Goal: Transaction & Acquisition: Purchase product/service

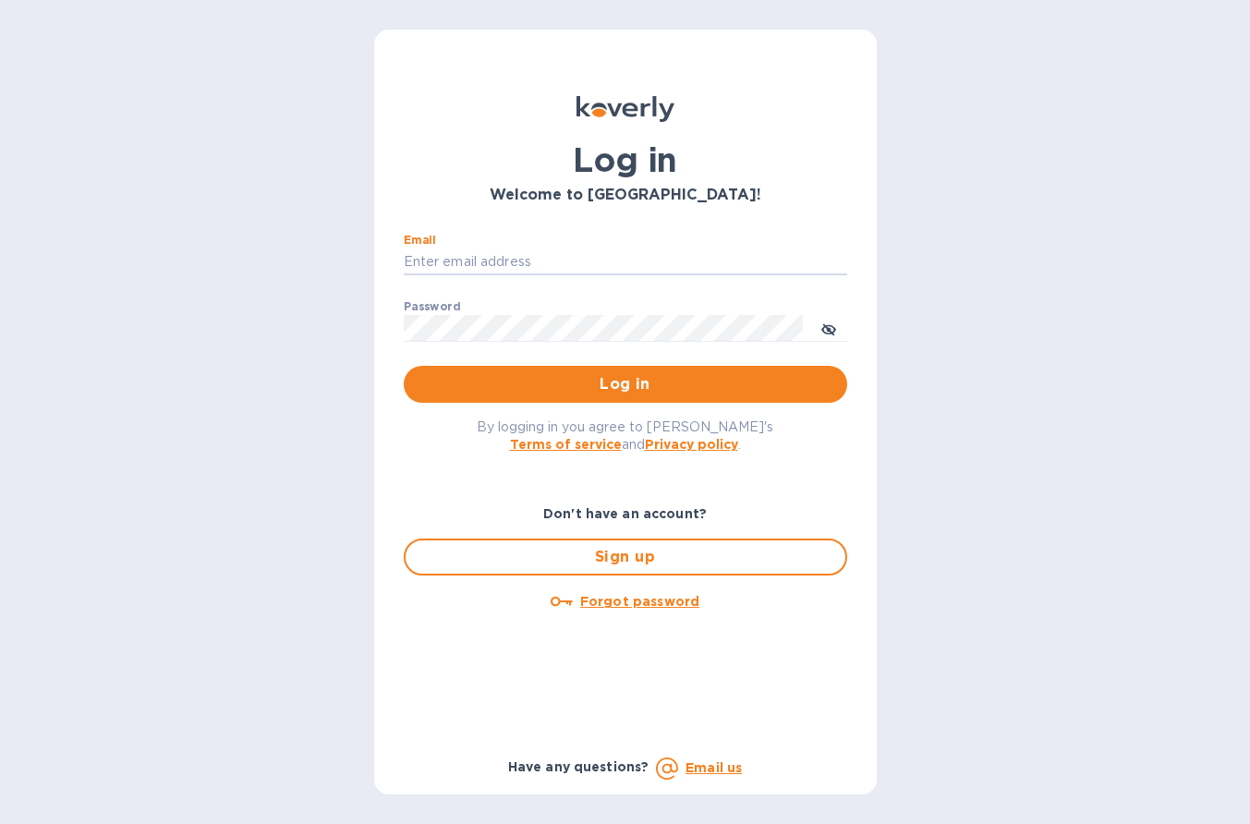
type input "[PERSON_NAME][EMAIL_ADDRESS][DOMAIN_NAME]"
click at [625, 384] on button "Log in" at bounding box center [626, 384] width 444 height 37
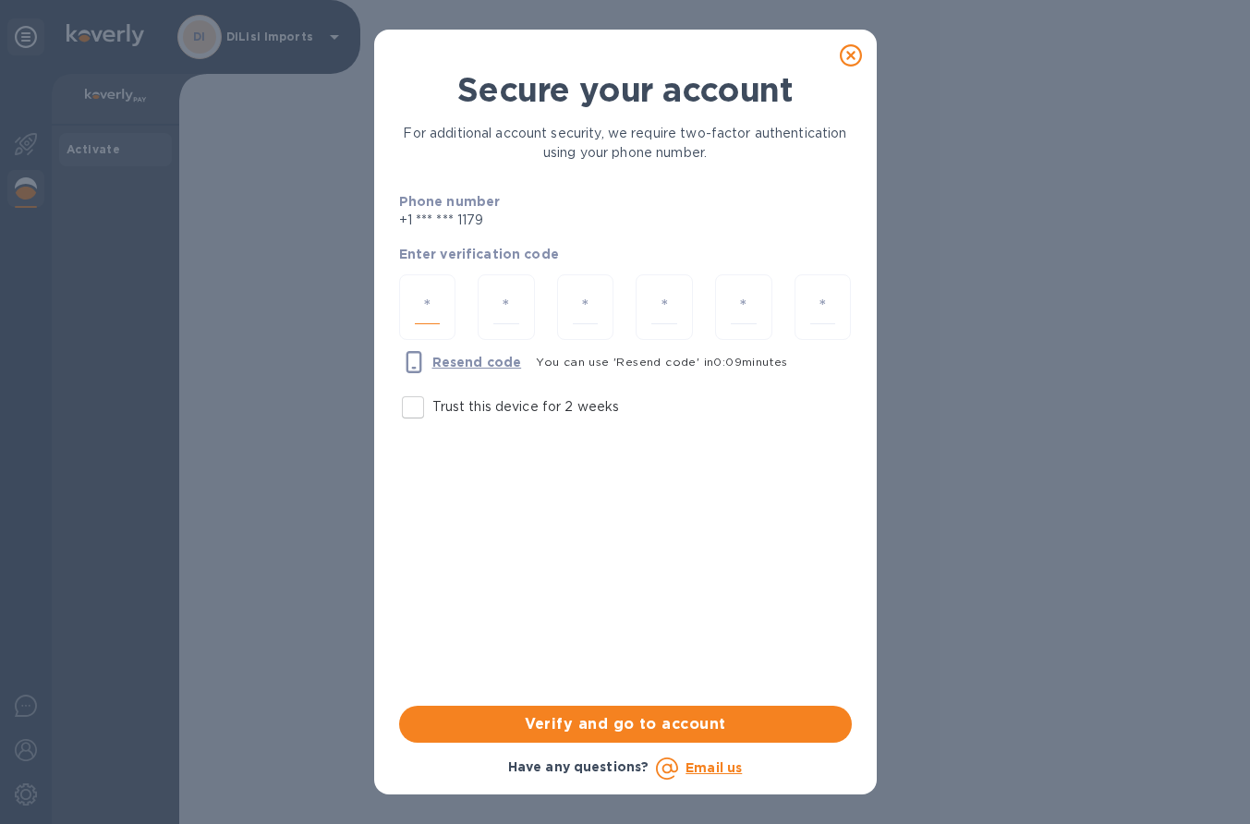
click at [426, 311] on input "number" at bounding box center [428, 307] width 26 height 34
type input "6"
type input "8"
type input "5"
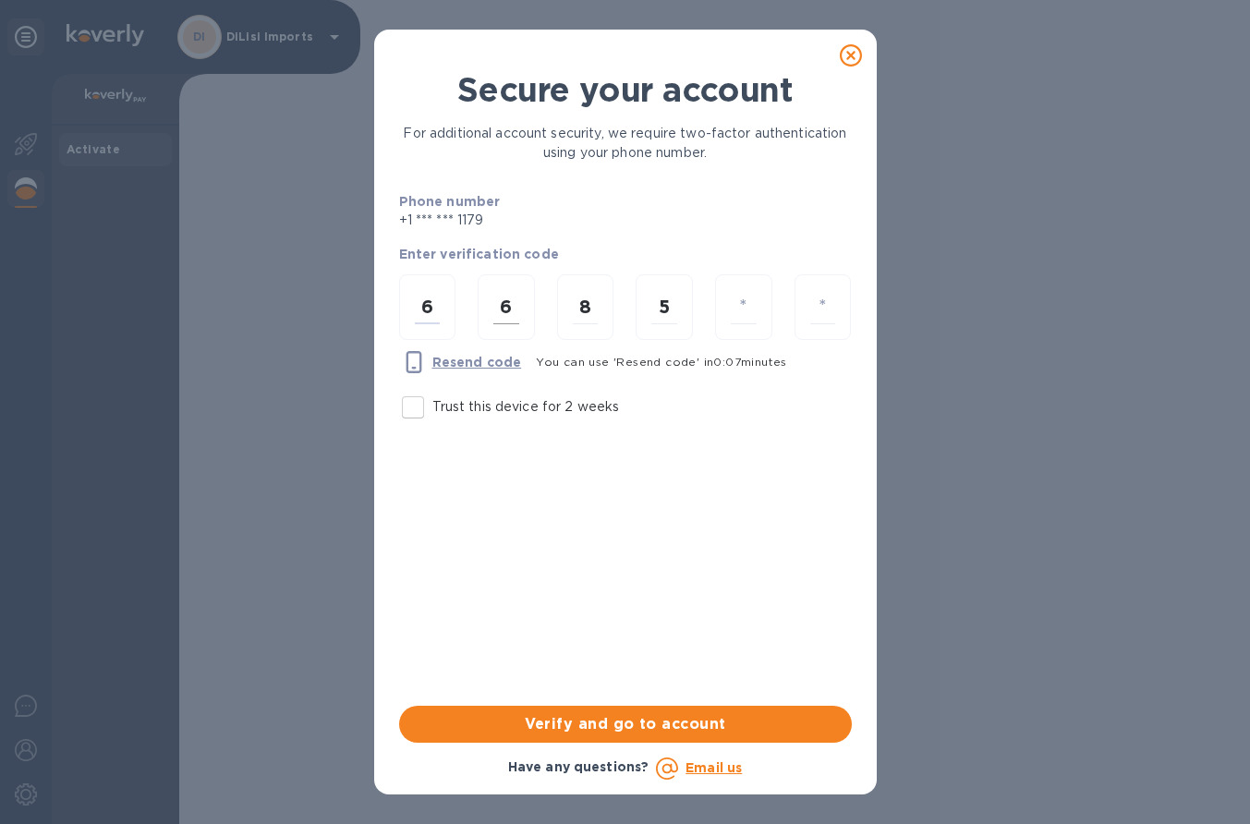
type input "8"
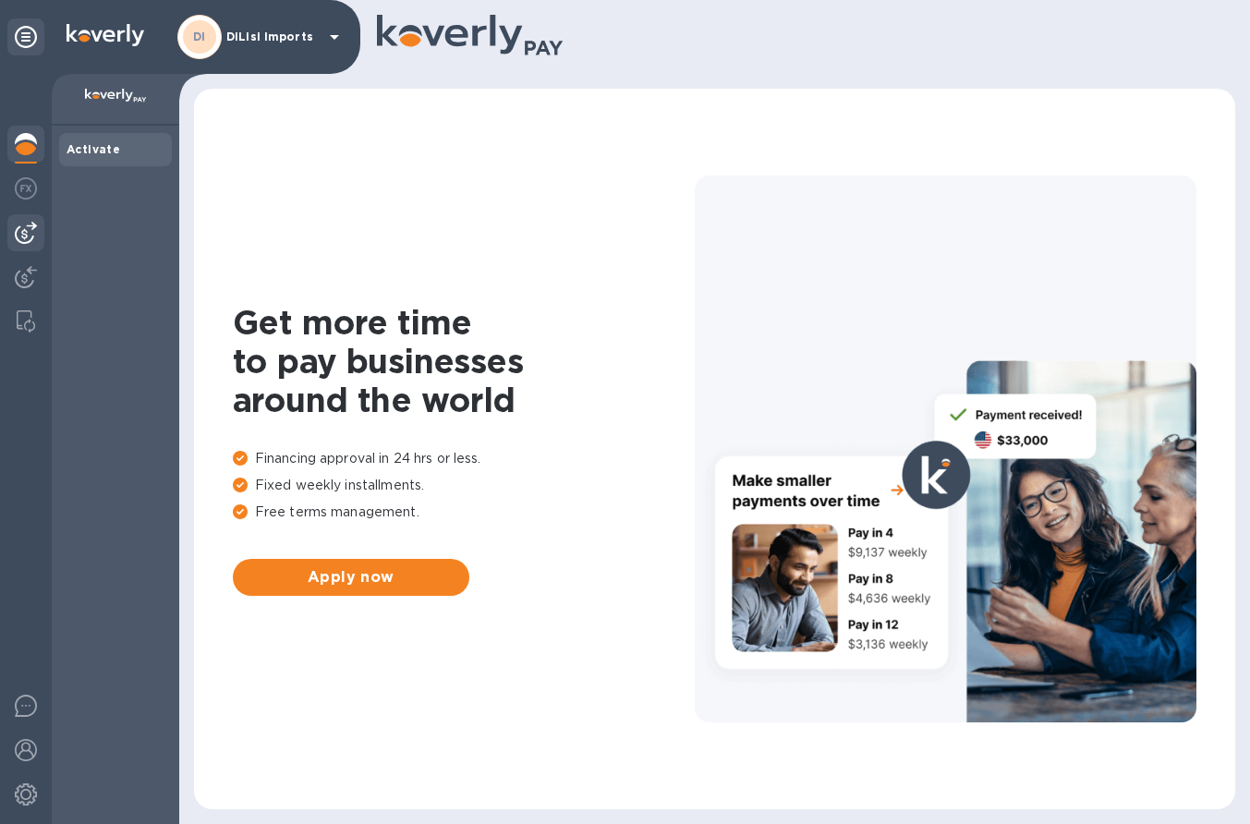
click at [21, 229] on img at bounding box center [26, 233] width 22 height 22
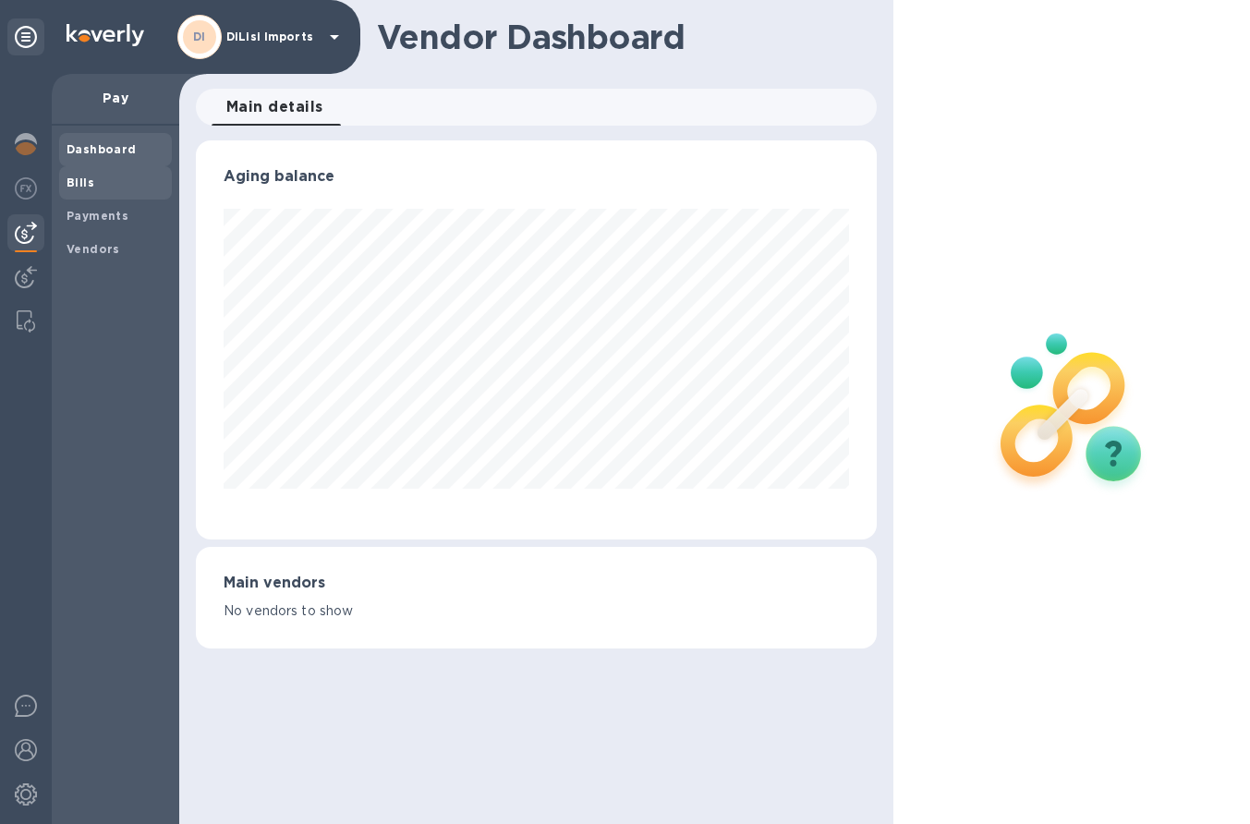
scroll to position [399, 680]
click at [88, 209] on b "Payments" at bounding box center [98, 216] width 62 height 14
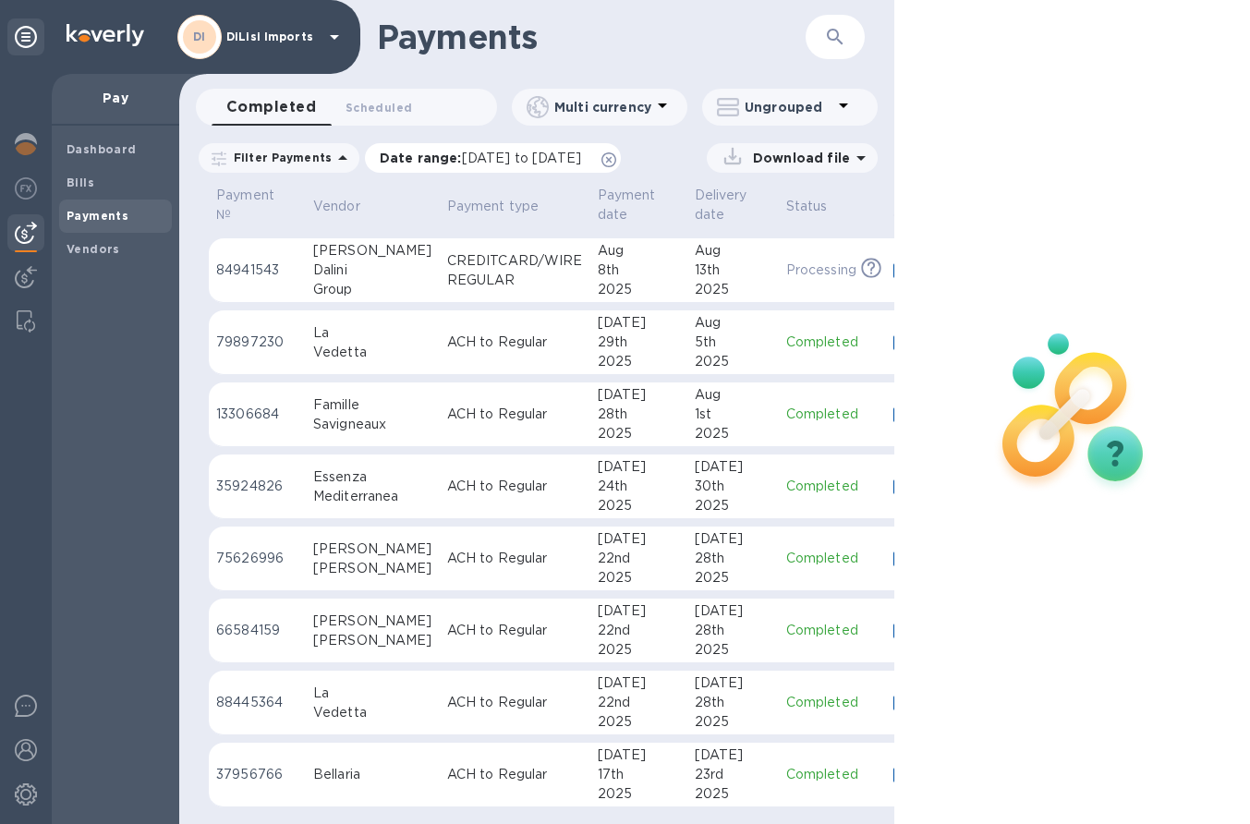
click at [616, 160] on icon at bounding box center [609, 159] width 15 height 15
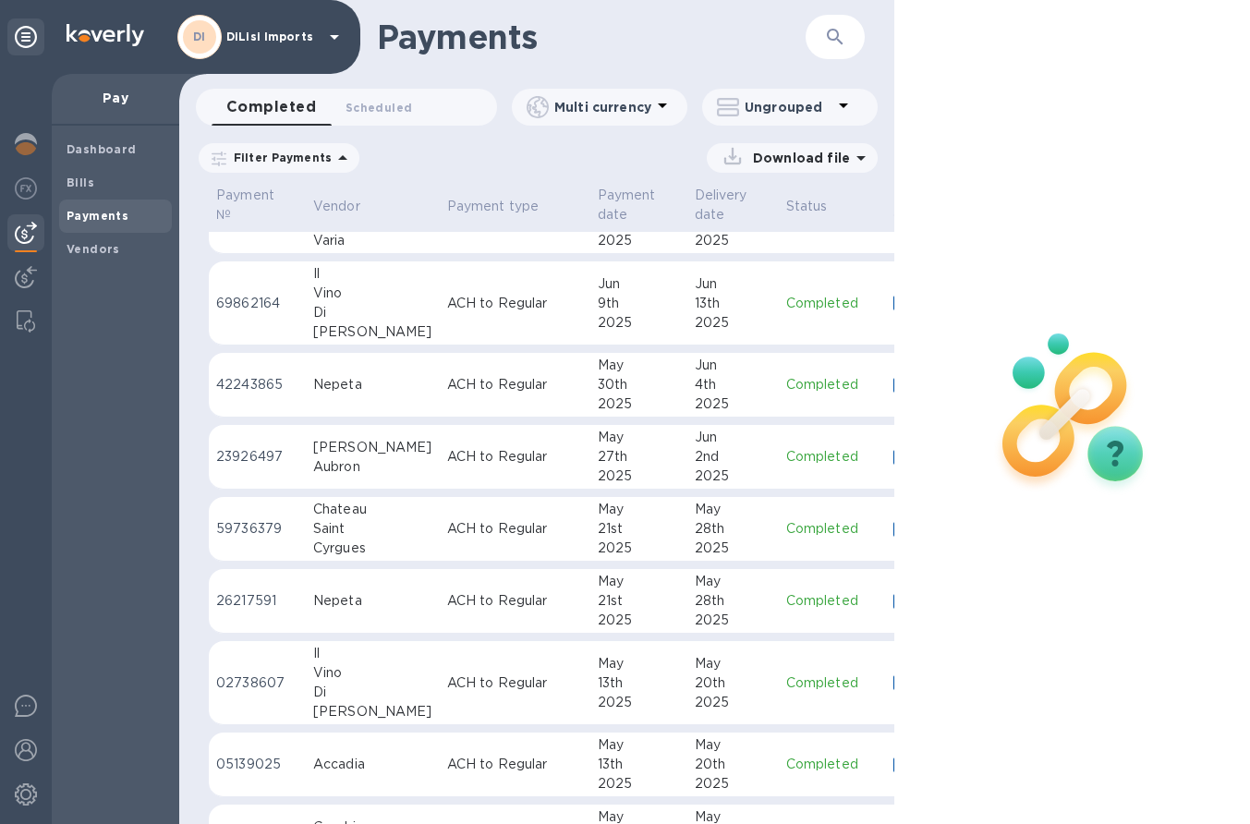
scroll to position [1285, 0]
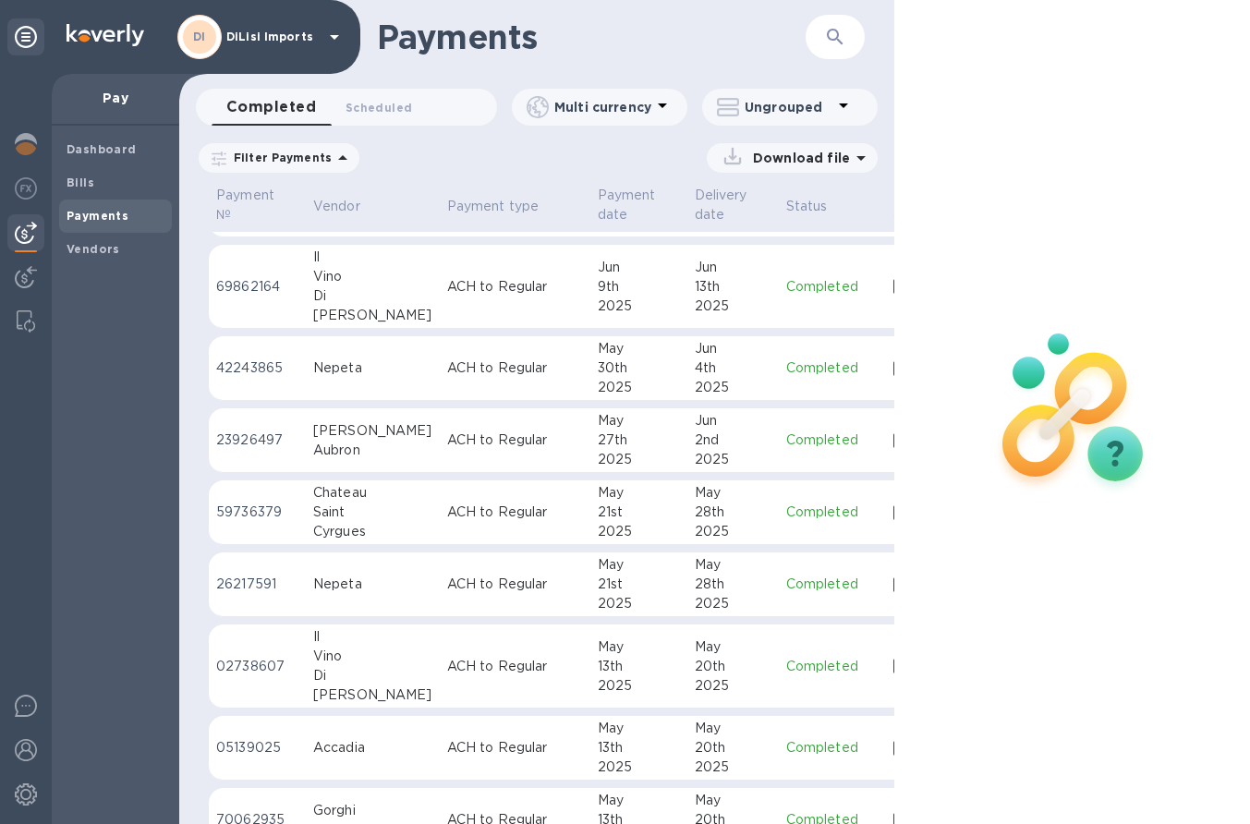
click at [714, 750] on div "20th" at bounding box center [733, 747] width 77 height 19
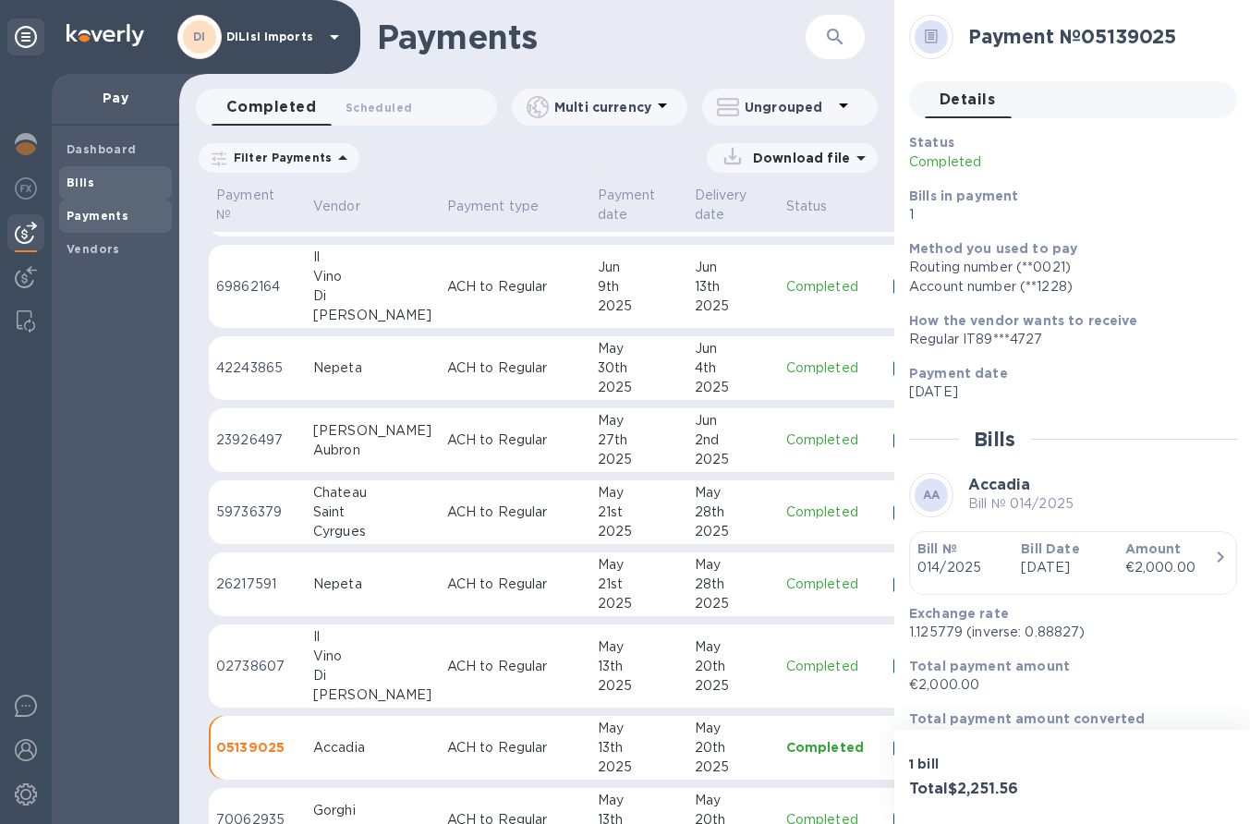
click at [104, 188] on span "Bills" at bounding box center [116, 183] width 98 height 18
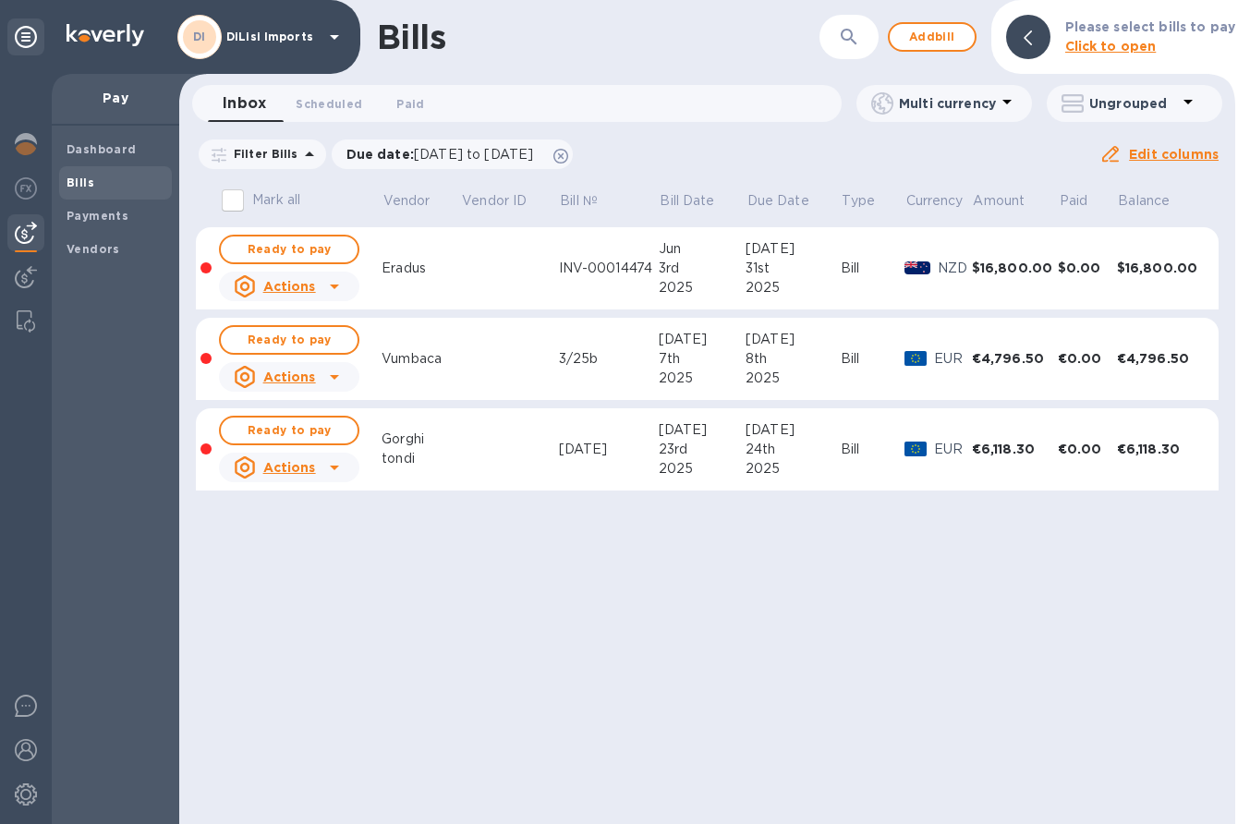
click at [1198, 43] on p "Click to open" at bounding box center [1151, 46] width 170 height 19
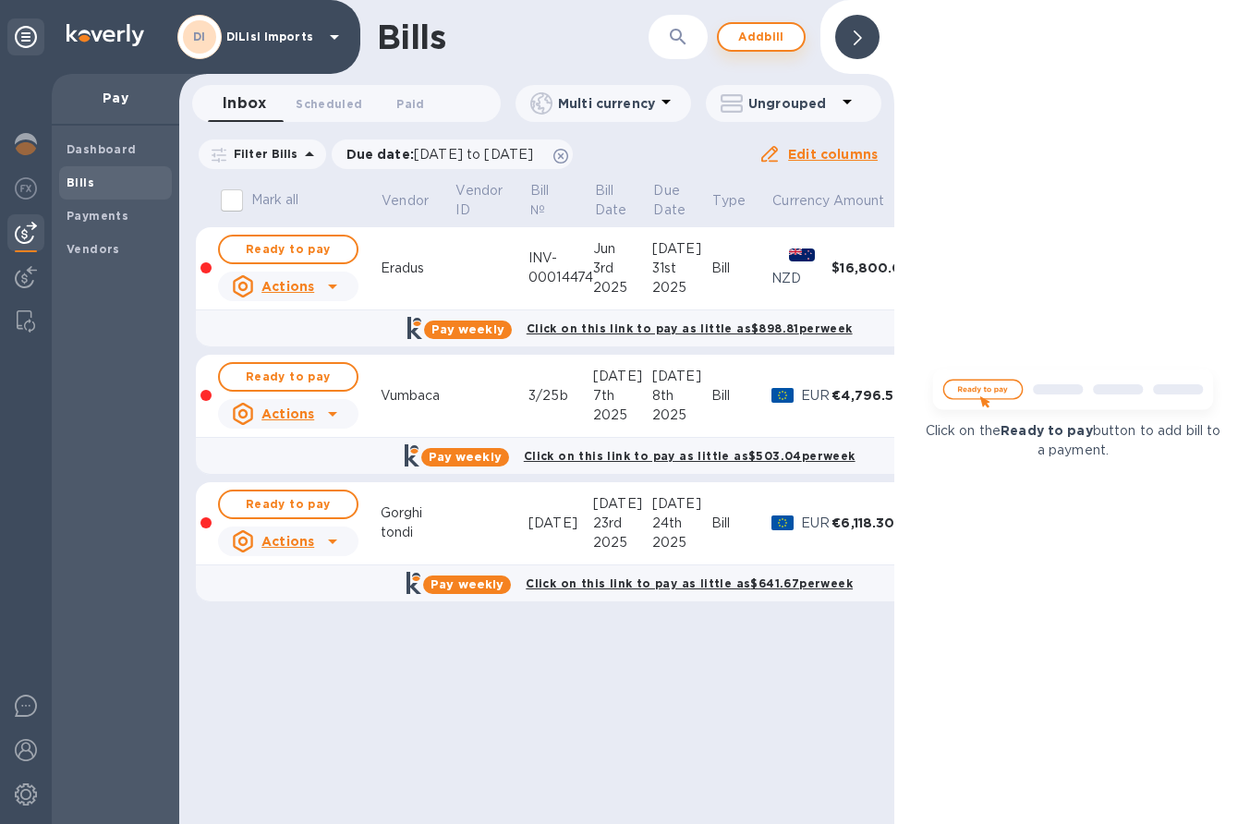
click at [790, 38] on button "Add bill" at bounding box center [761, 37] width 89 height 30
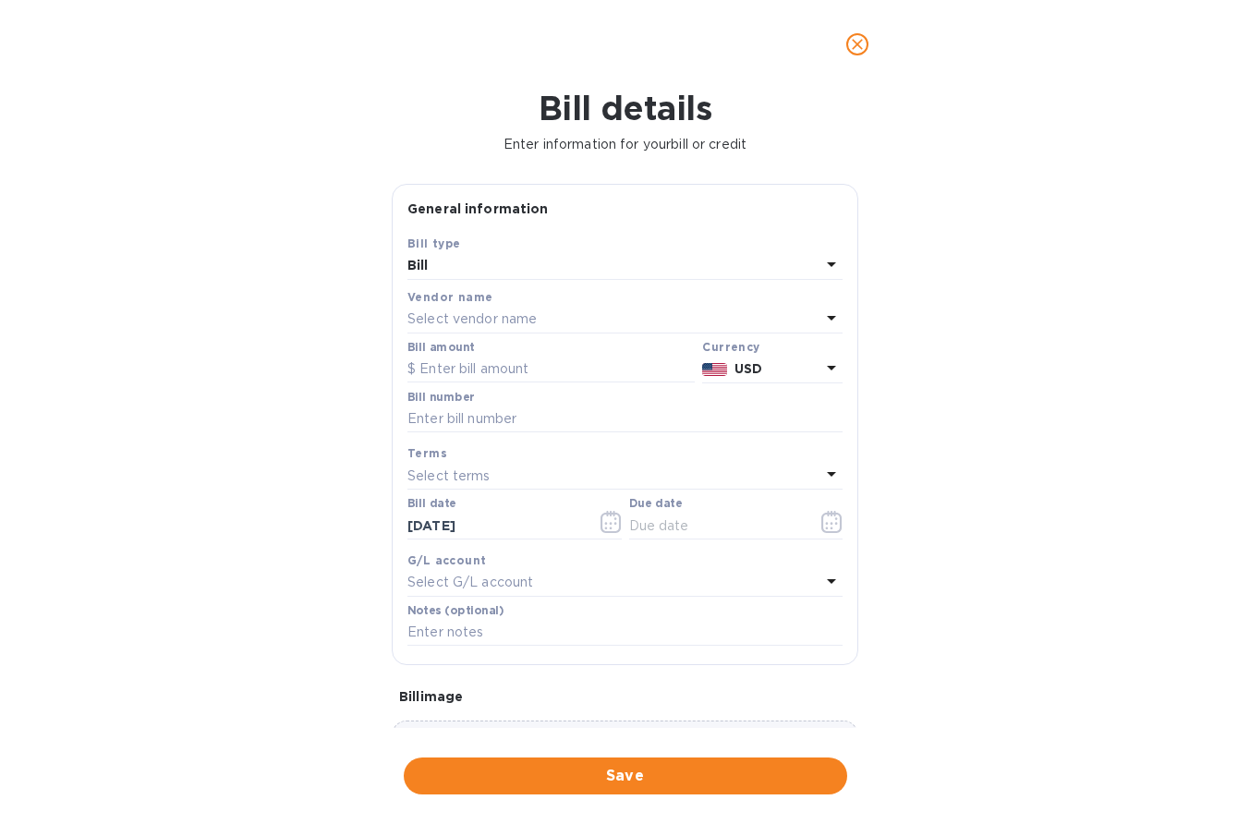
click at [515, 311] on p "Select vendor name" at bounding box center [472, 319] width 129 height 19
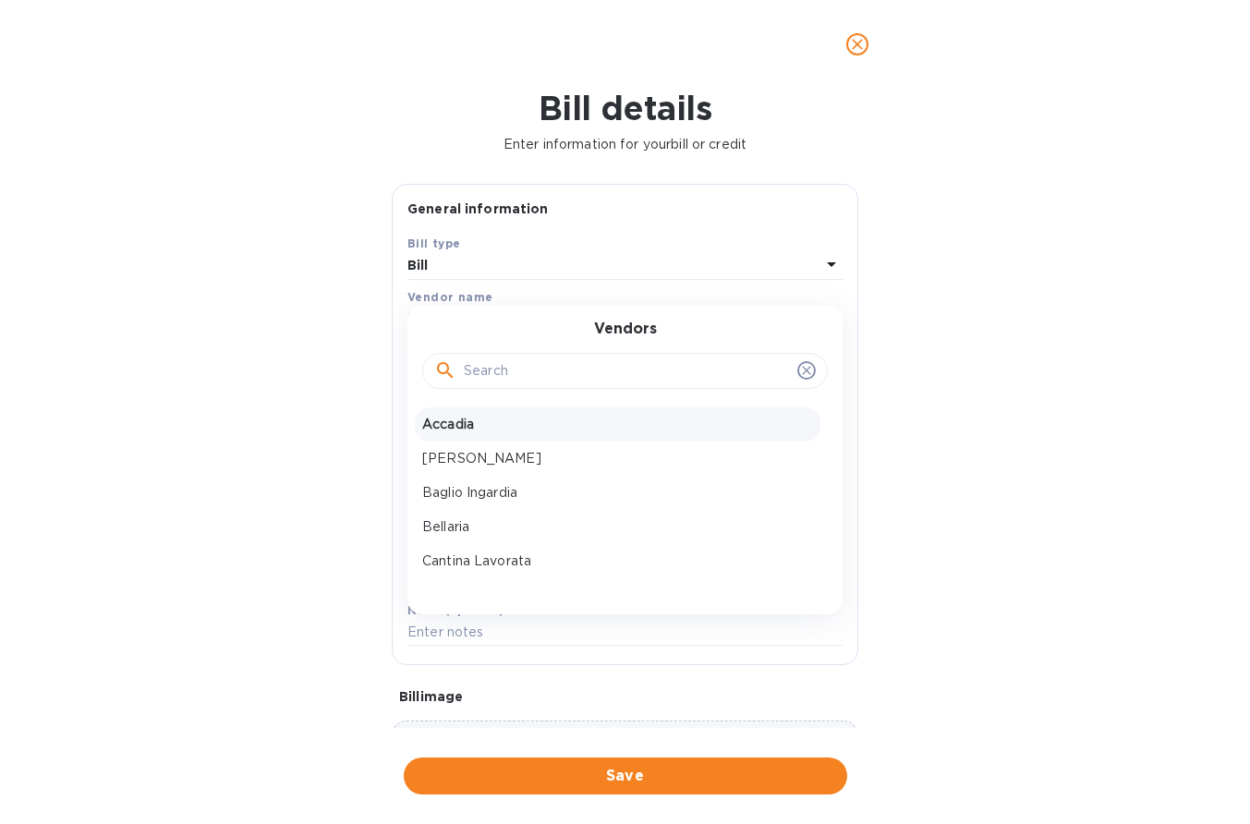
click at [451, 432] on p "Accadia" at bounding box center [617, 424] width 391 height 19
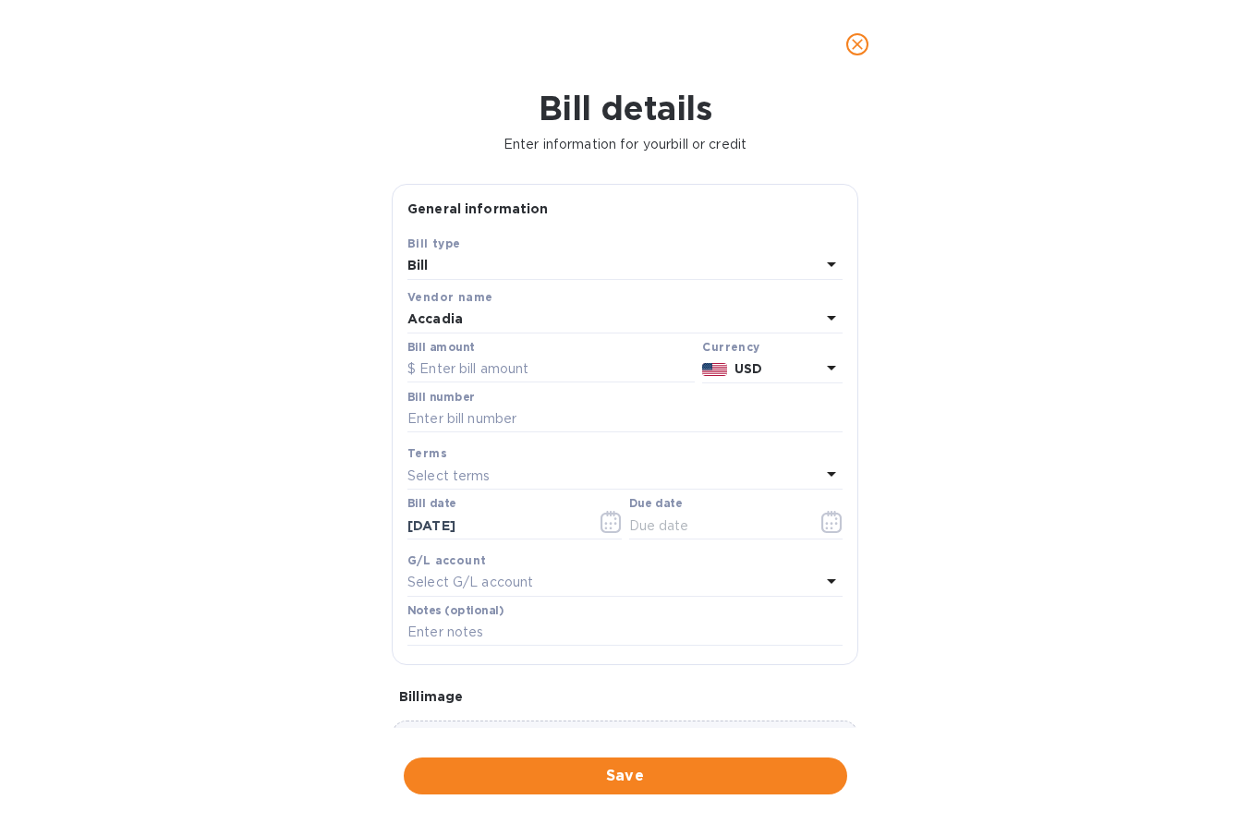
click at [823, 360] on icon at bounding box center [832, 368] width 22 height 22
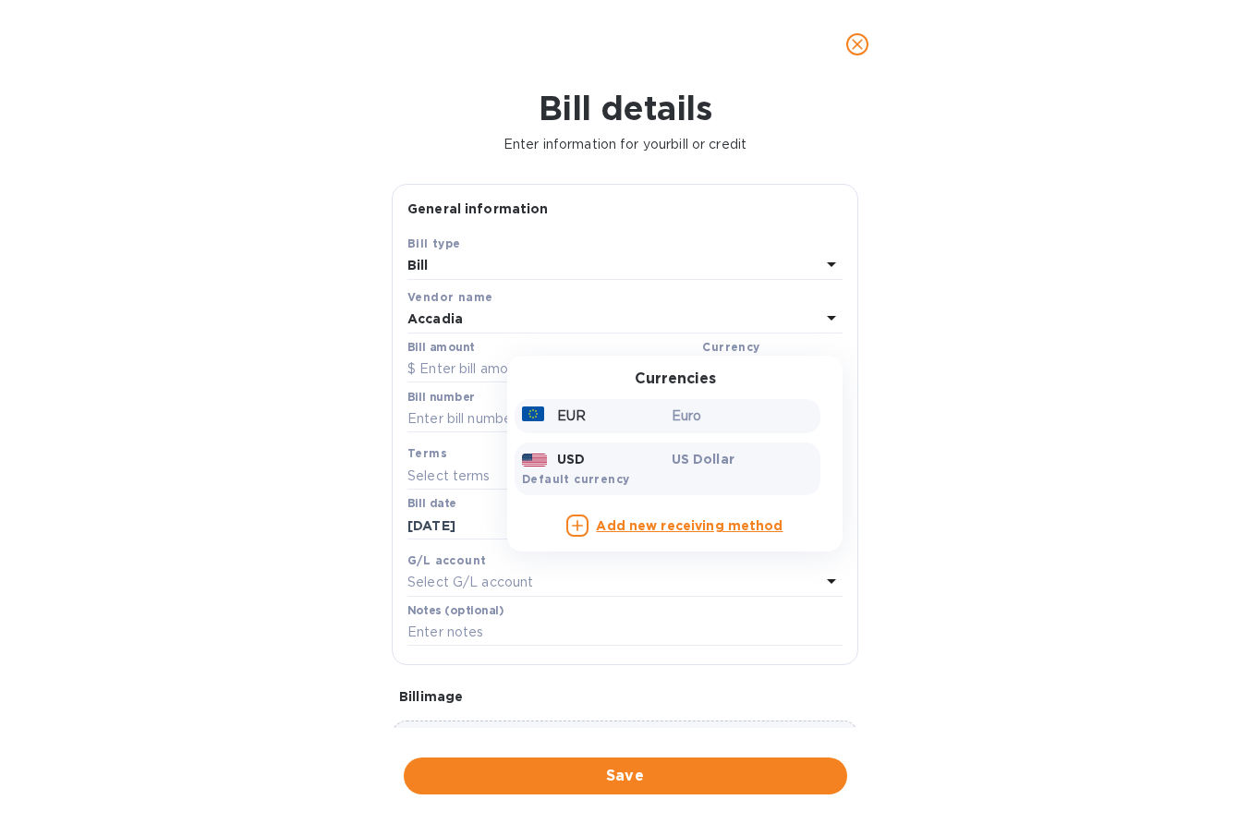
click at [657, 411] on div "EUR" at bounding box center [593, 416] width 150 height 27
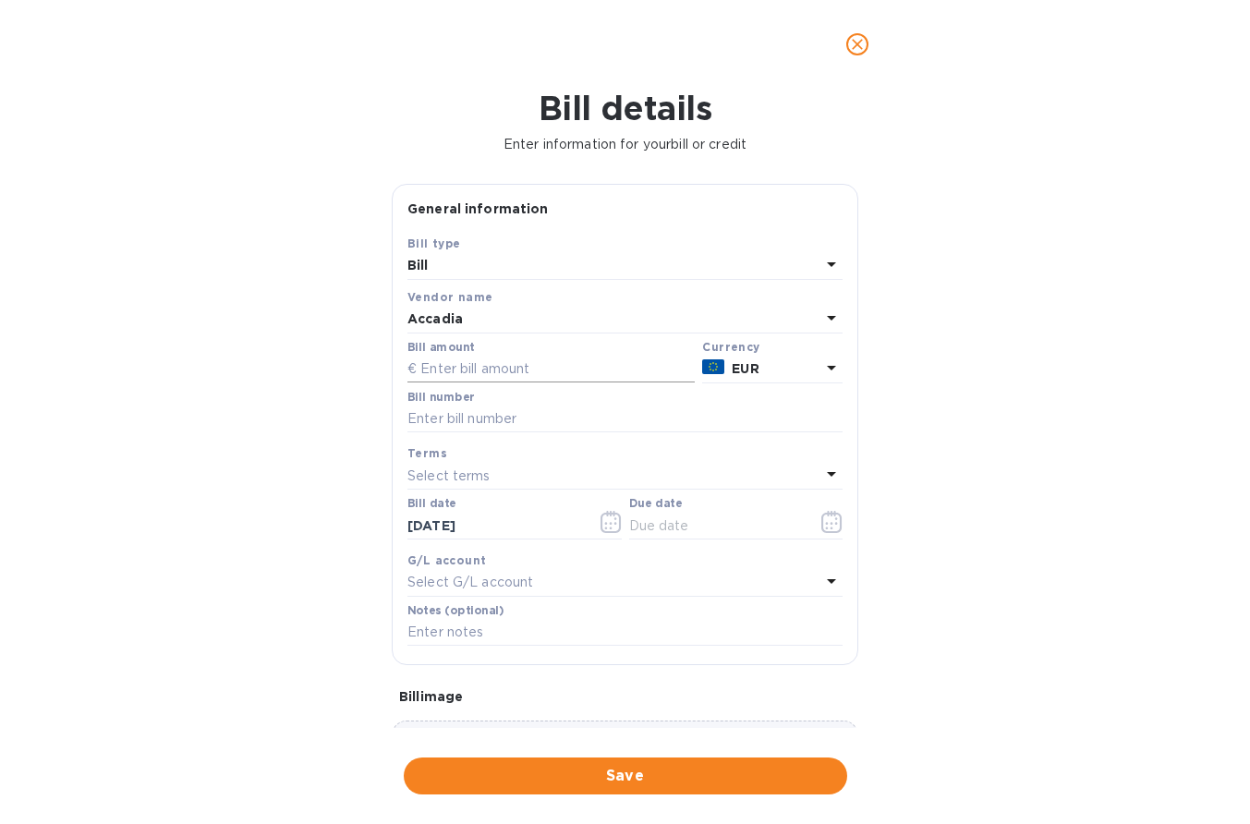
click at [473, 360] on input "text" at bounding box center [551, 370] width 287 height 28
type input "1,953.42"
click at [432, 435] on div "Bill number" at bounding box center [625, 414] width 443 height 54
click at [432, 426] on input "text" at bounding box center [625, 420] width 435 height 28
paste input "014/2025"
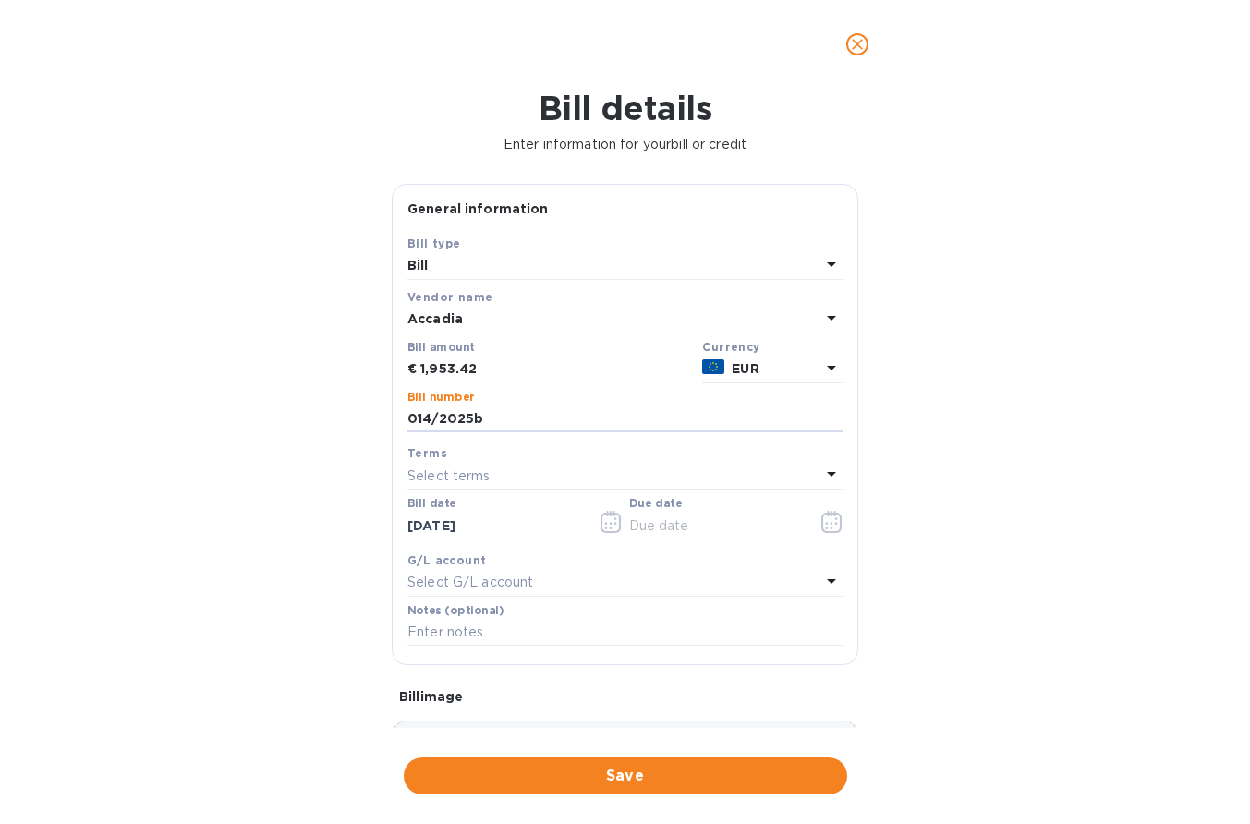
type input "014/2025b"
click at [827, 518] on icon "button" at bounding box center [832, 522] width 21 height 22
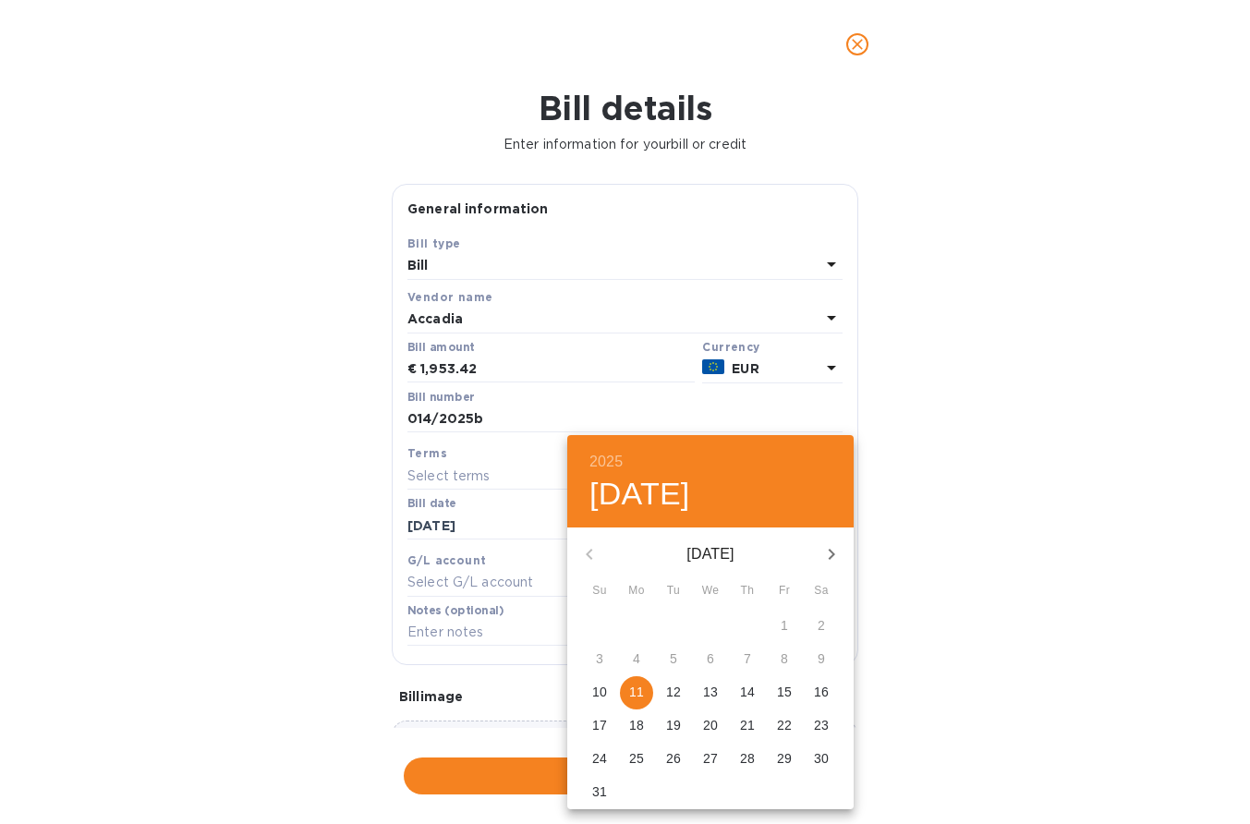
click at [632, 700] on p "11" at bounding box center [636, 692] width 15 height 18
type input "[DATE]"
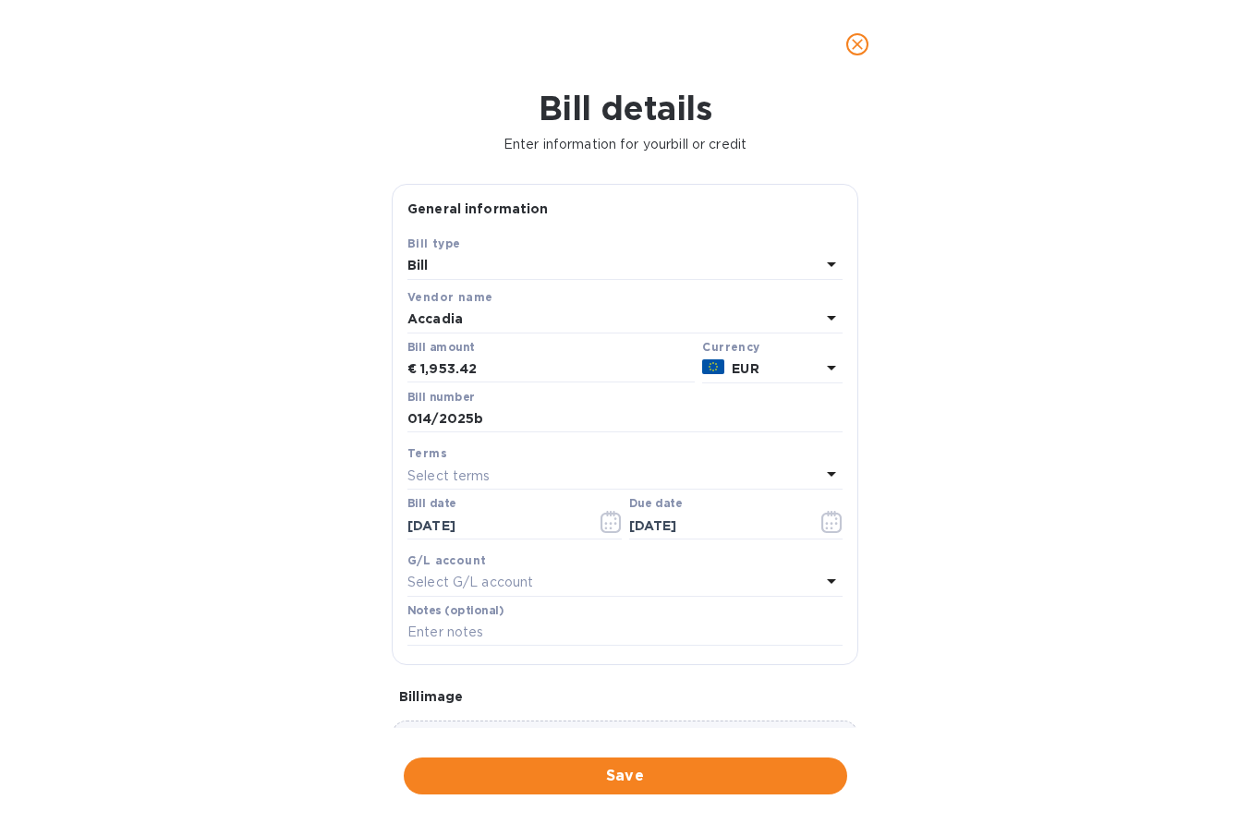
click at [619, 780] on div "Save" at bounding box center [625, 776] width 451 height 44
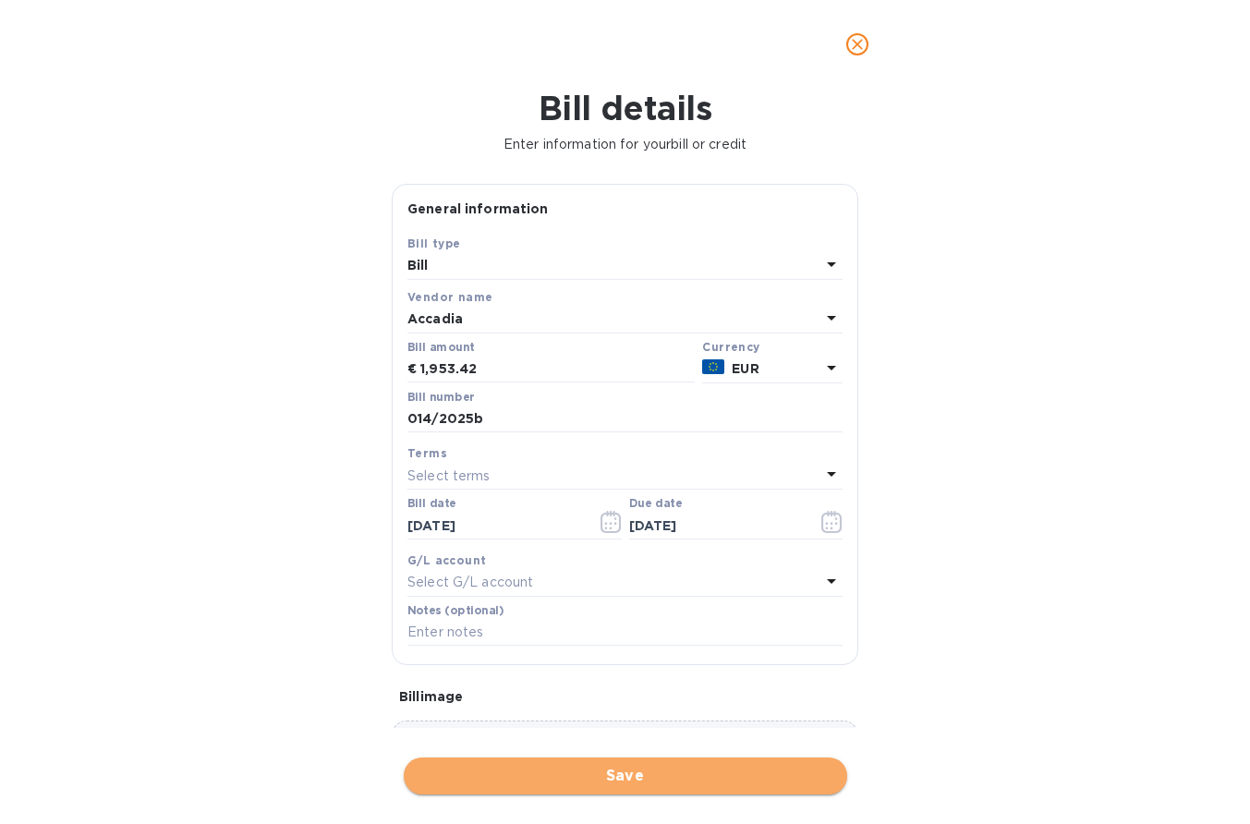
click at [619, 775] on button "Save" at bounding box center [626, 776] width 444 height 37
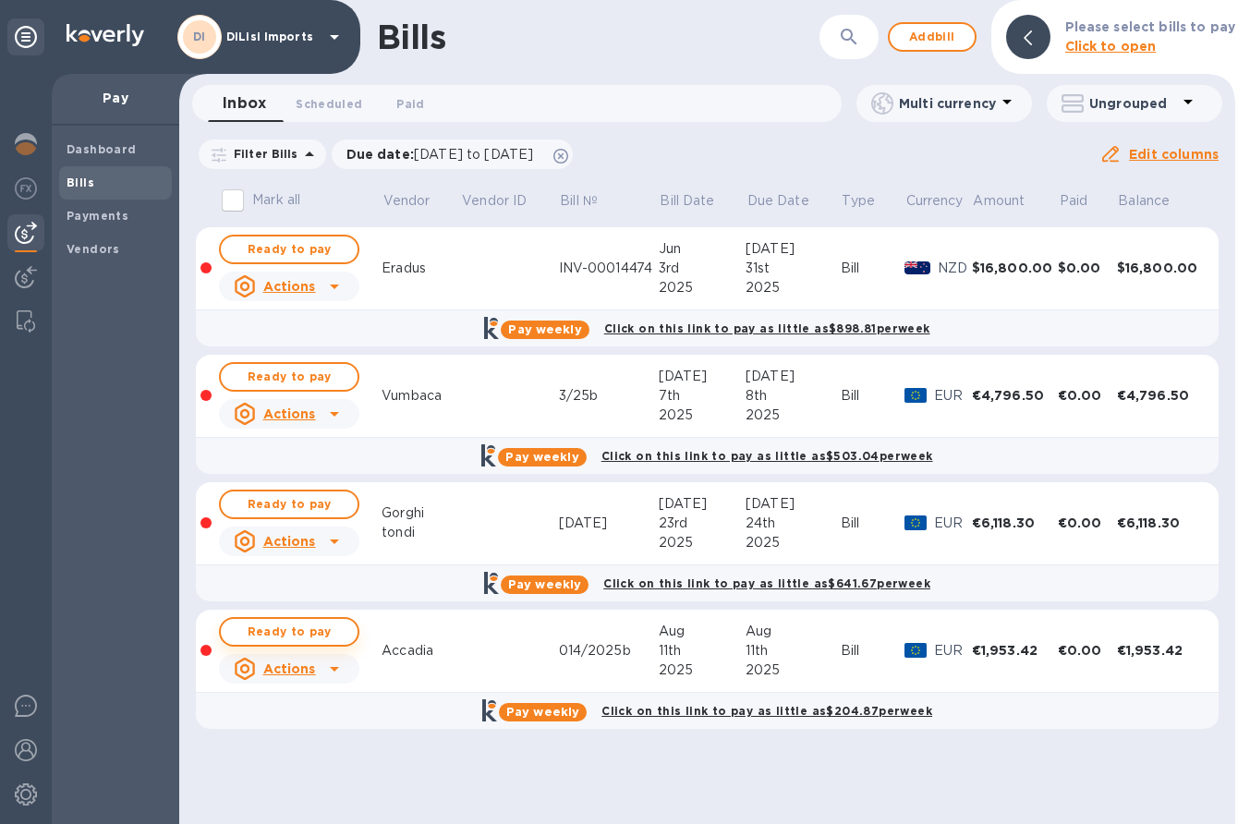
click at [339, 633] on span "Ready to pay" at bounding box center [289, 632] width 107 height 22
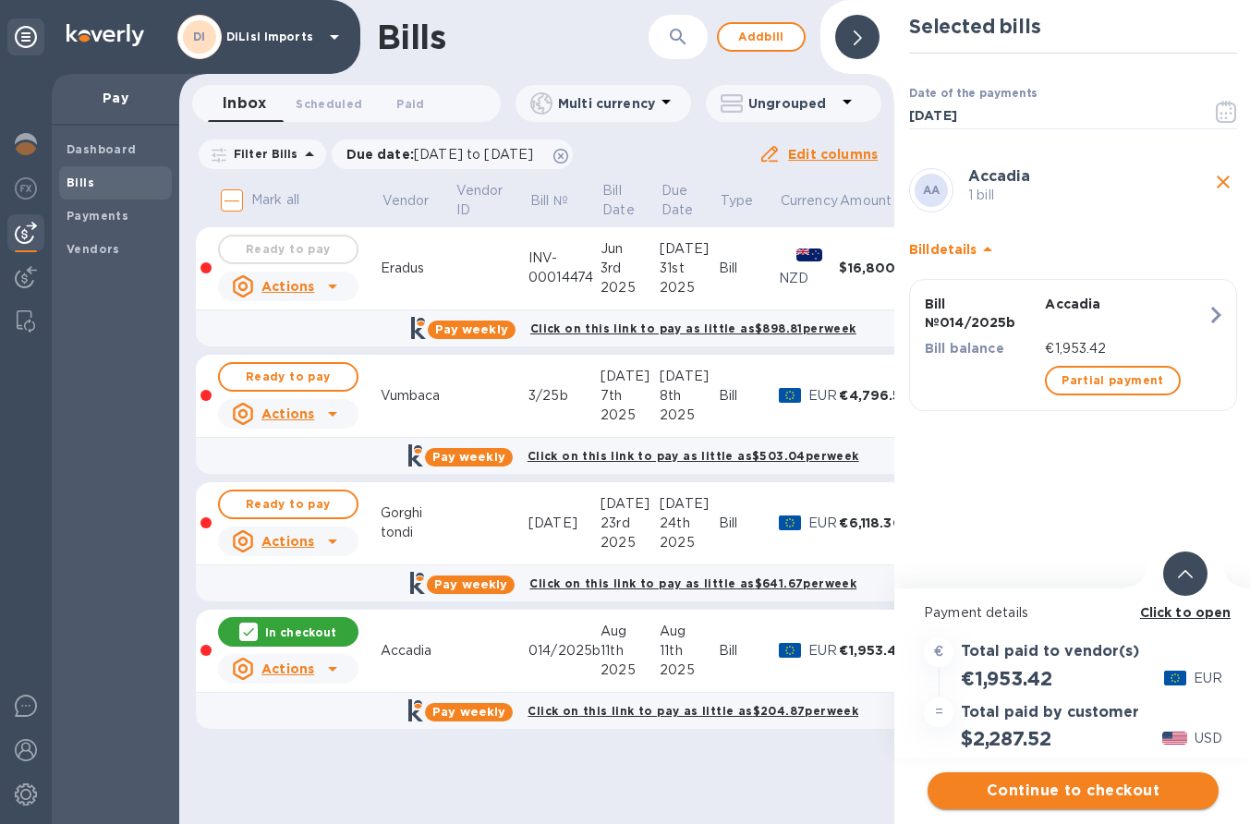
click at [1101, 795] on span "Continue to checkout" at bounding box center [1074, 791] width 262 height 22
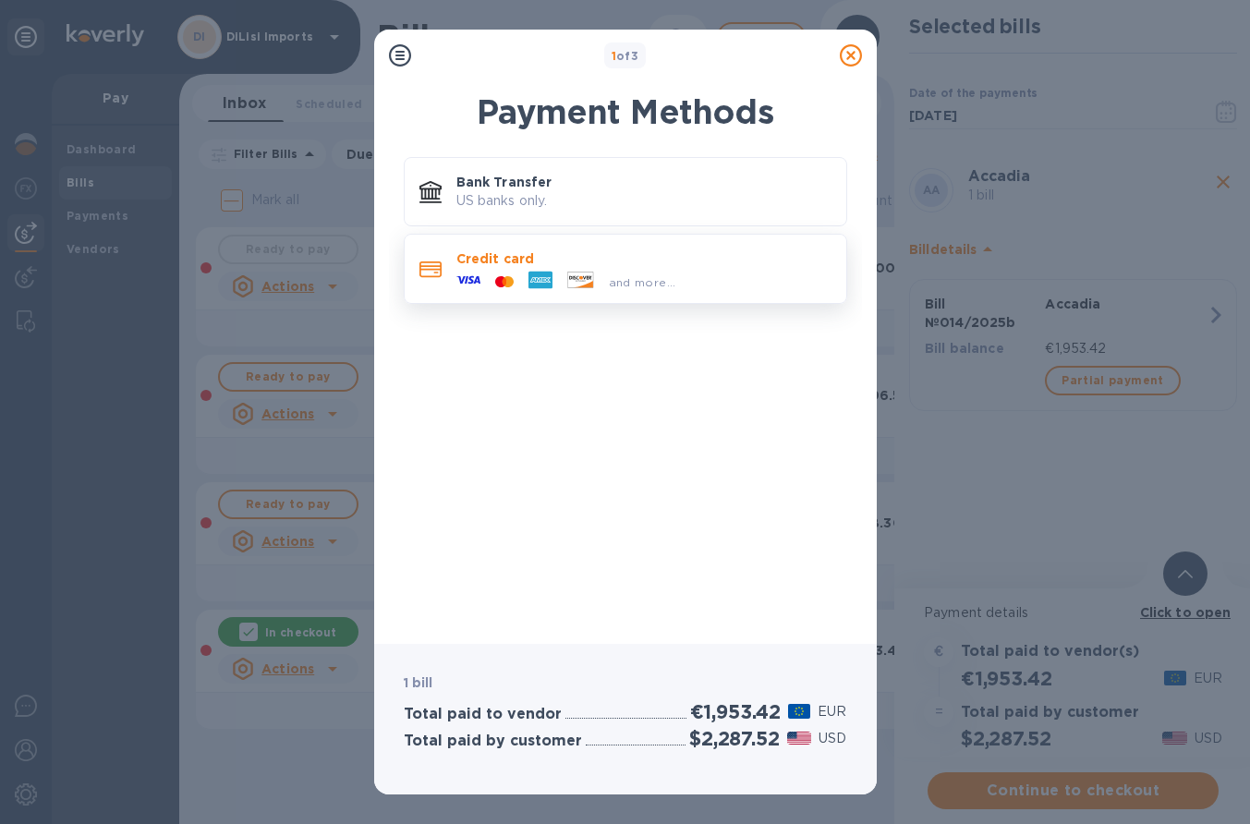
click at [529, 261] on p "Credit card" at bounding box center [644, 259] width 375 height 18
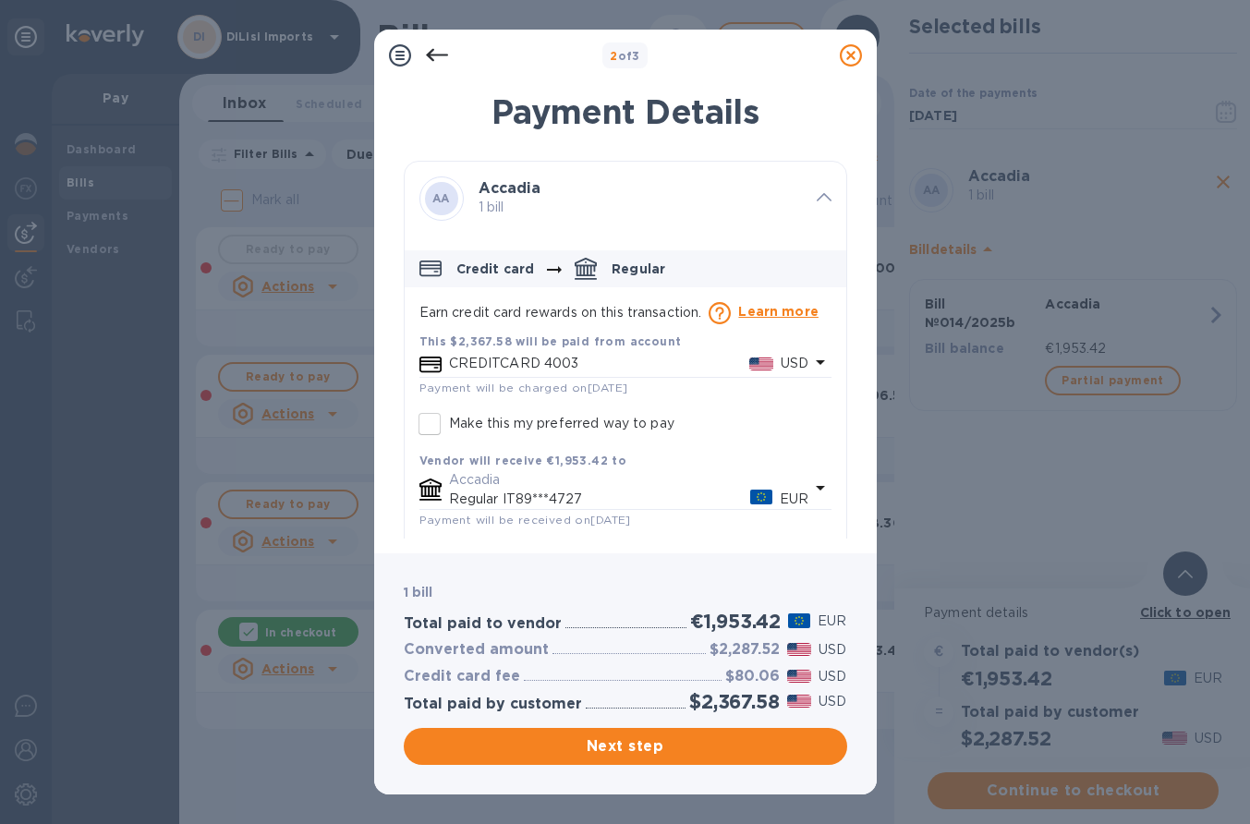
click at [500, 355] on p "CREDITCARD 4003" at bounding box center [599, 363] width 300 height 19
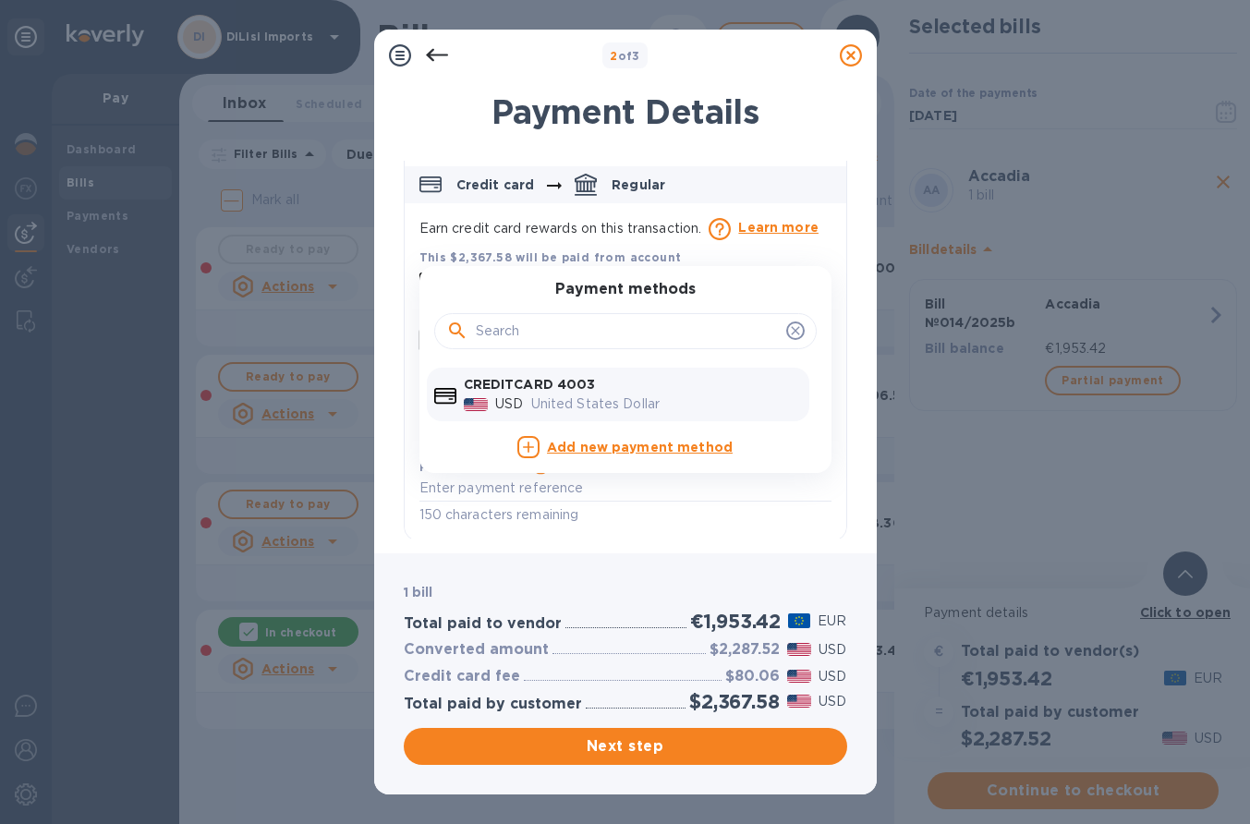
scroll to position [83, 0]
click at [851, 67] on div at bounding box center [851, 55] width 37 height 37
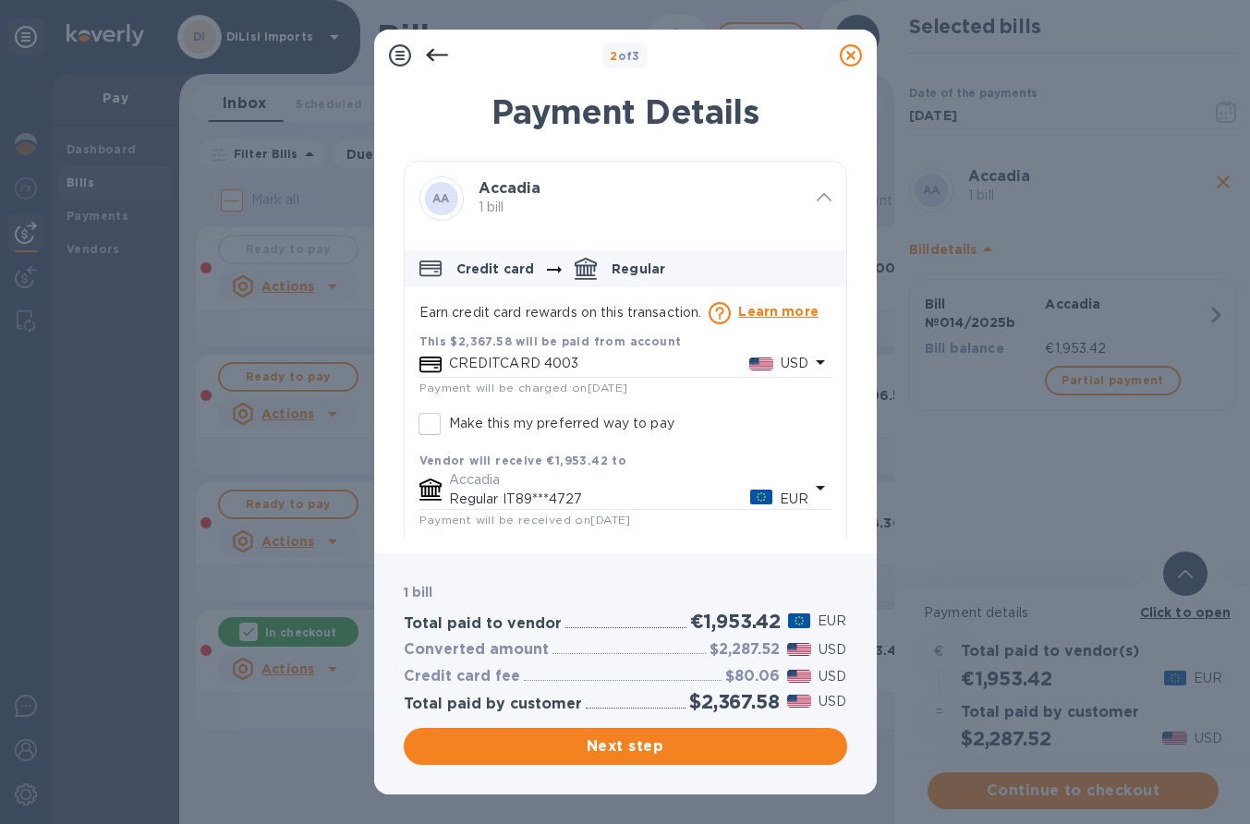
scroll to position [0, 0]
click at [484, 269] on p "Credit card" at bounding box center [496, 269] width 79 height 18
click at [817, 197] on icon at bounding box center [824, 197] width 15 height 8
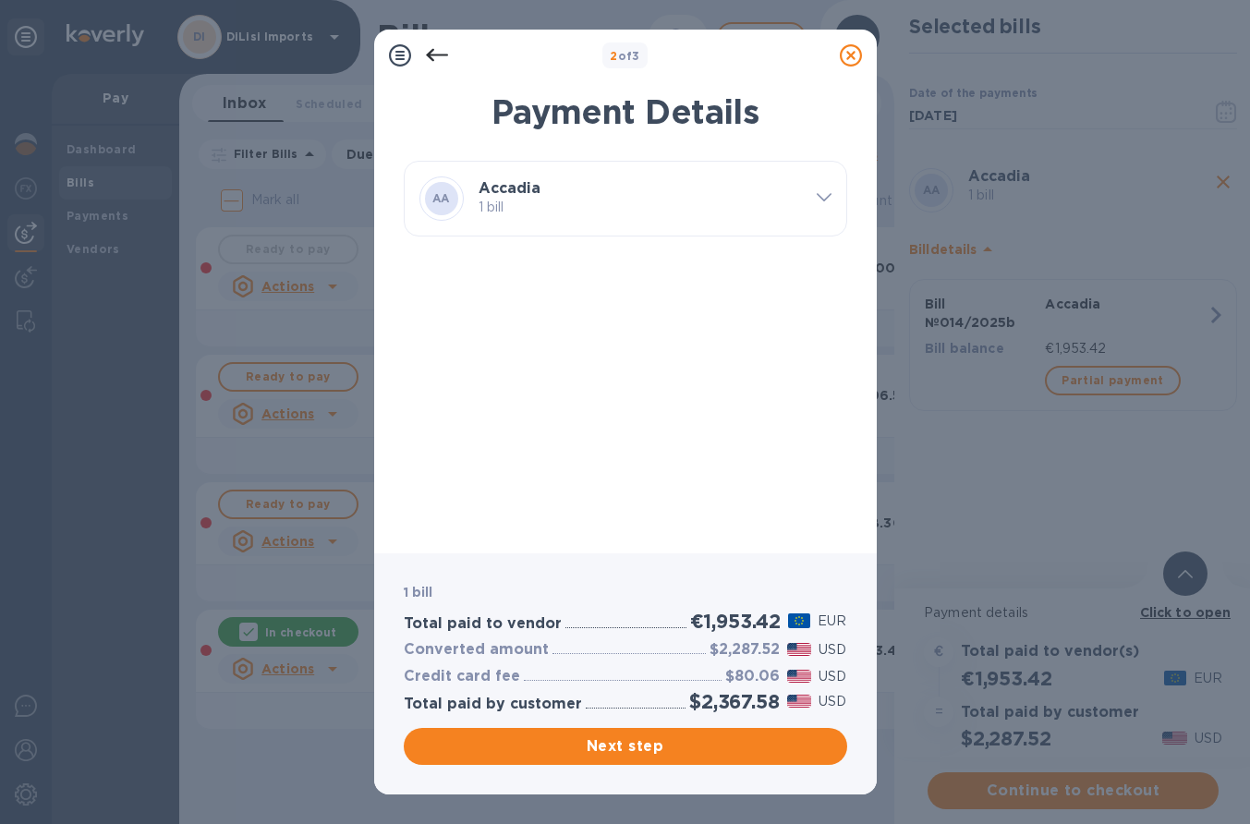
click at [847, 58] on icon at bounding box center [851, 55] width 22 height 22
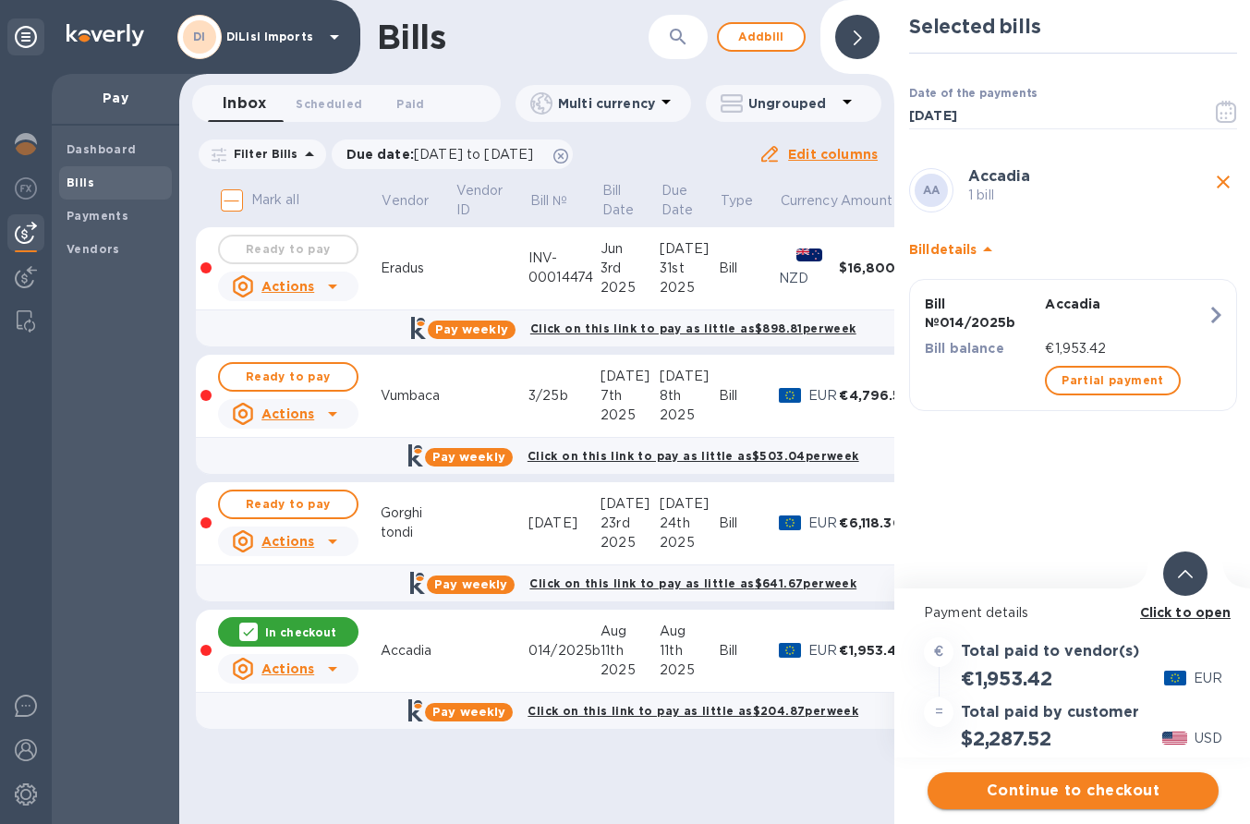
click at [1038, 790] on span "Continue to checkout" at bounding box center [1074, 791] width 262 height 22
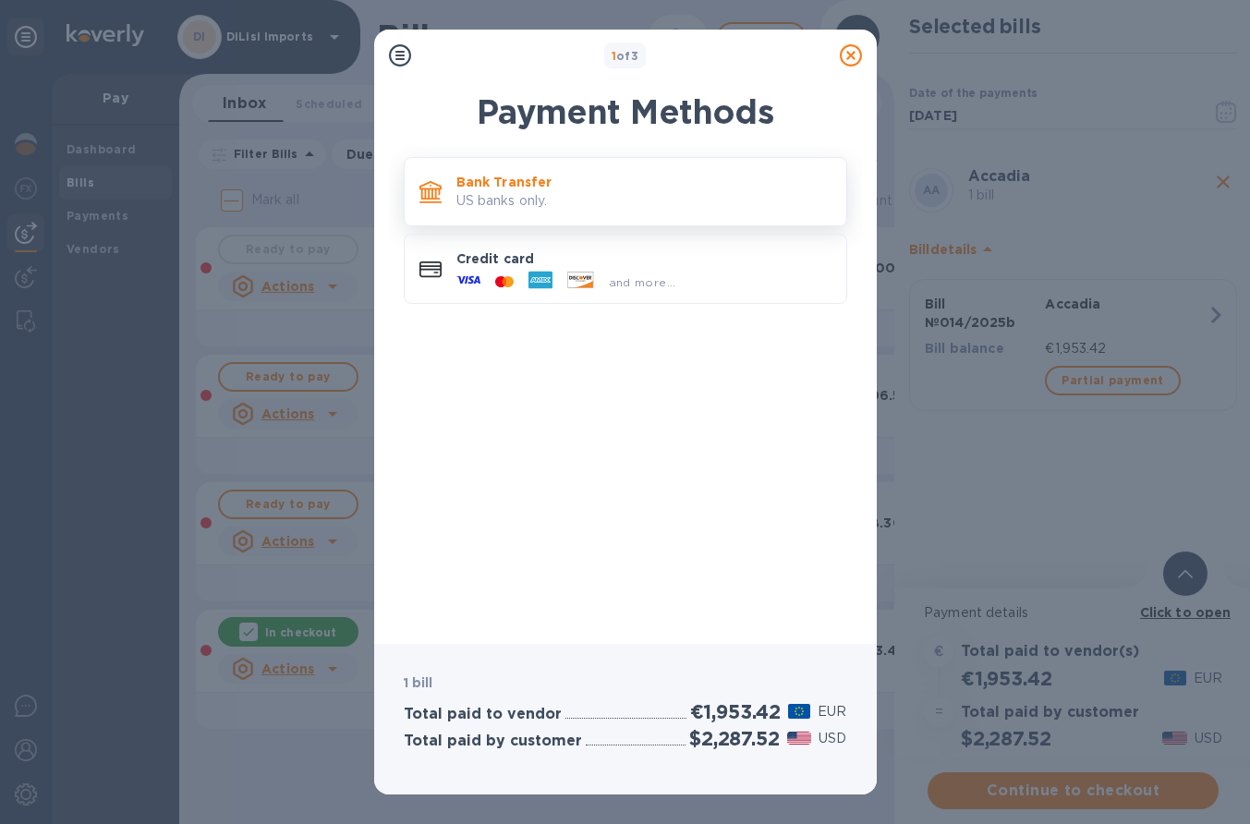
click at [510, 183] on p "Bank Transfer" at bounding box center [644, 182] width 375 height 18
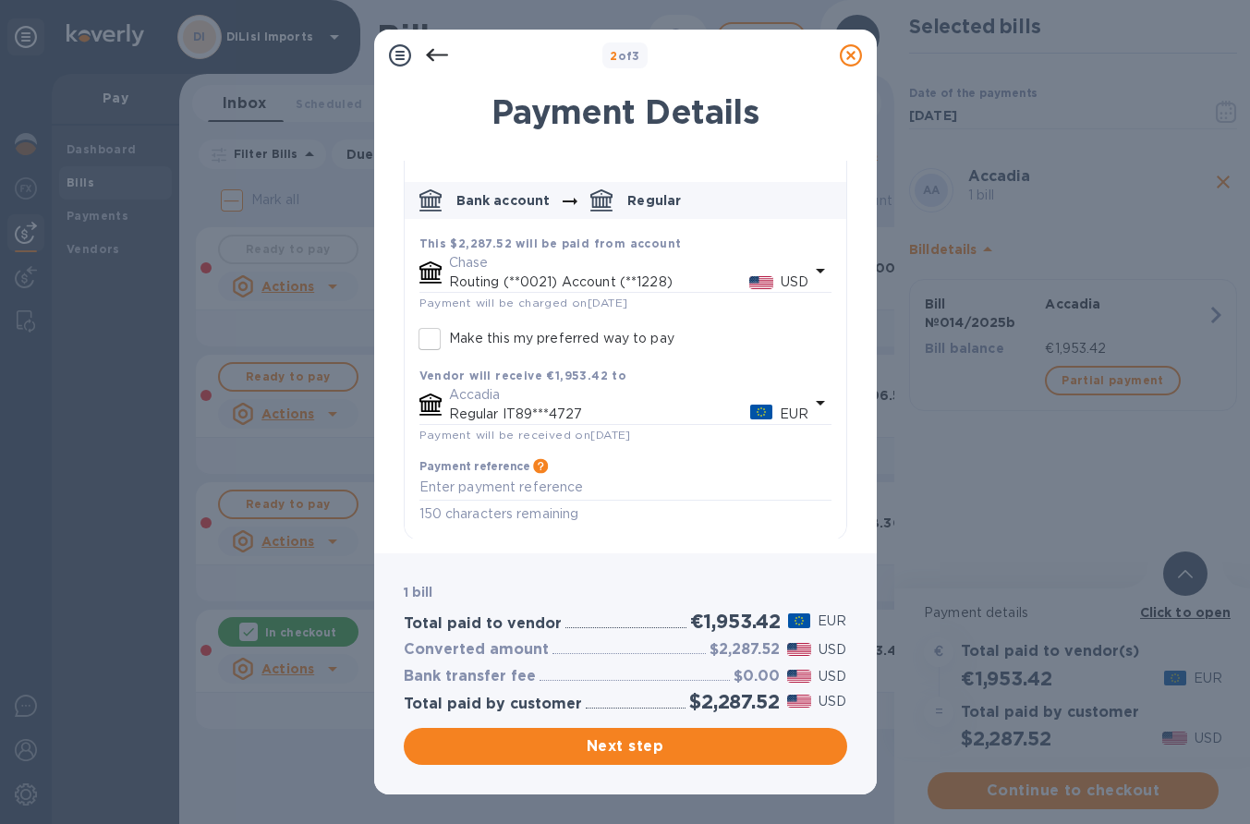
scroll to position [67, 0]
click at [592, 756] on span "Next step" at bounding box center [626, 747] width 414 height 22
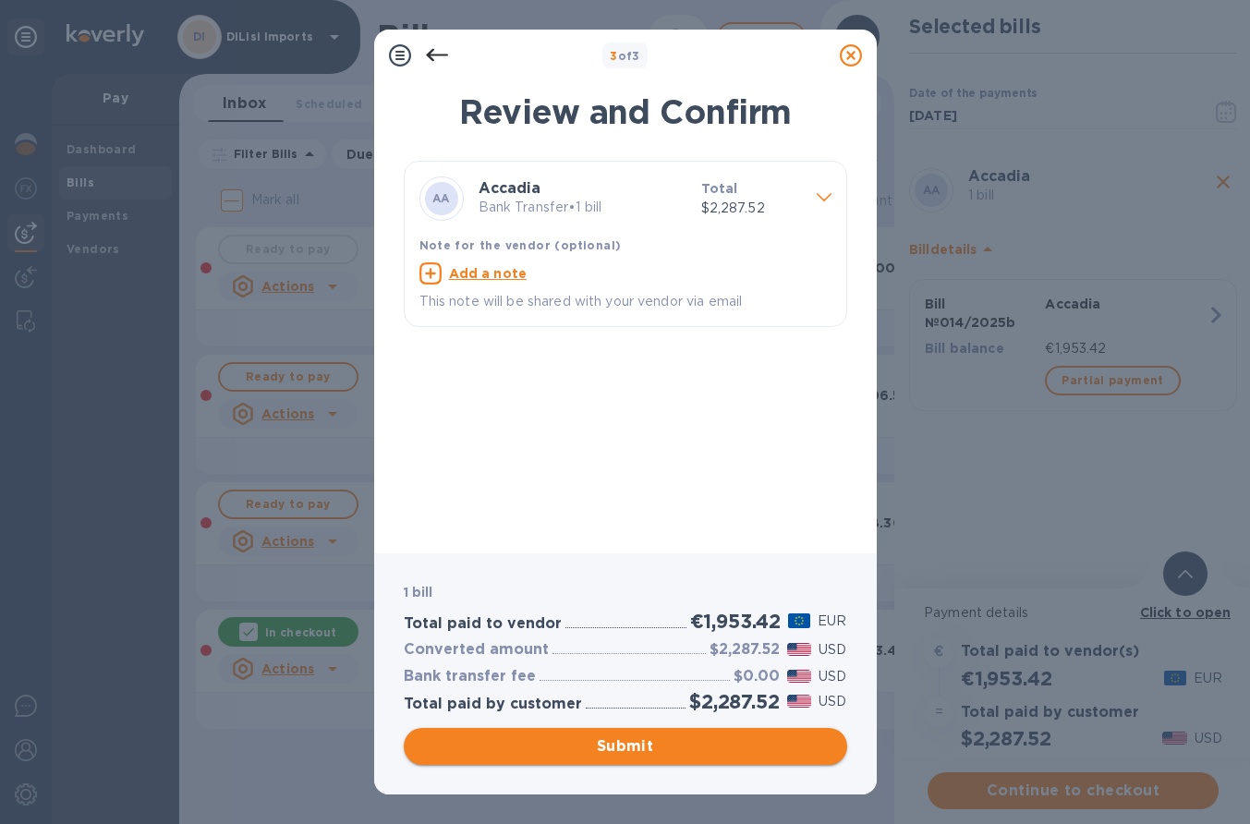
click at [592, 754] on span "Submit" at bounding box center [626, 747] width 414 height 22
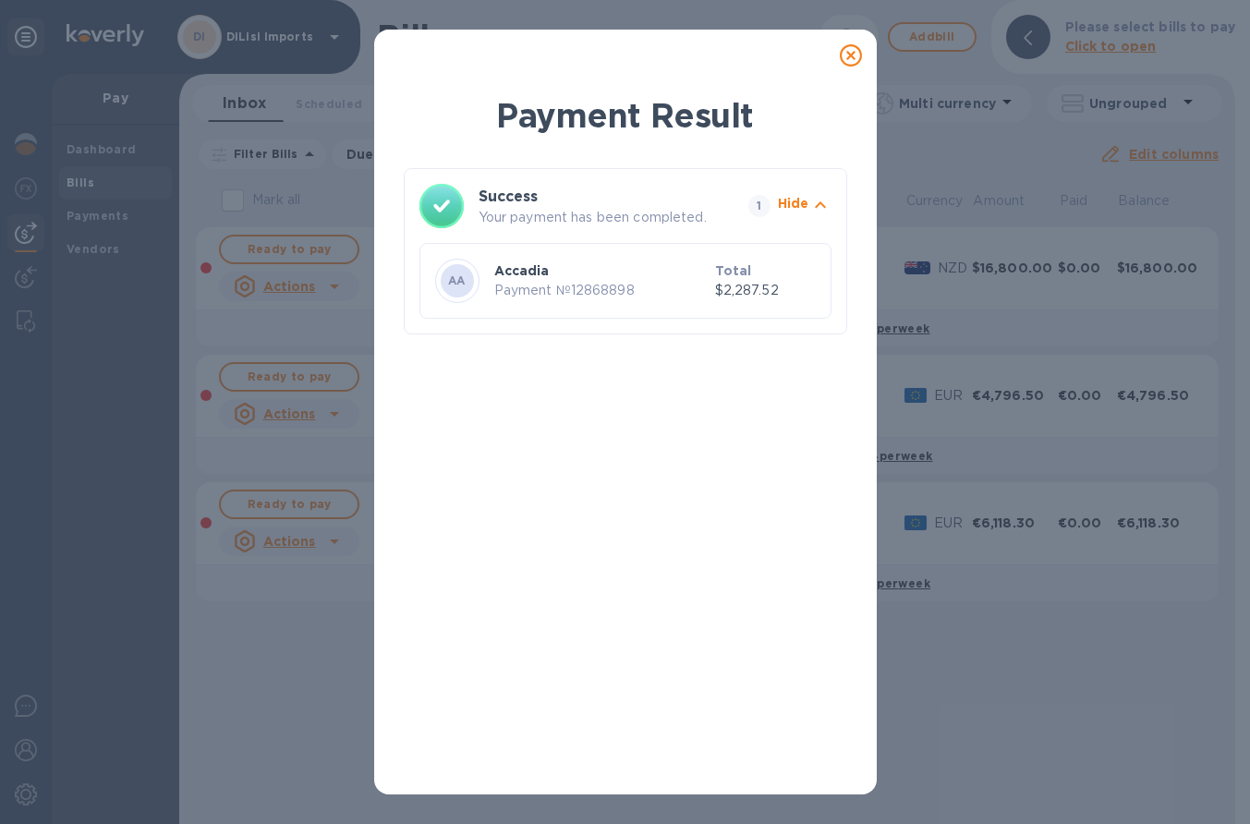
click at [848, 60] on icon at bounding box center [851, 55] width 22 height 22
